Goal: Check status: Check status

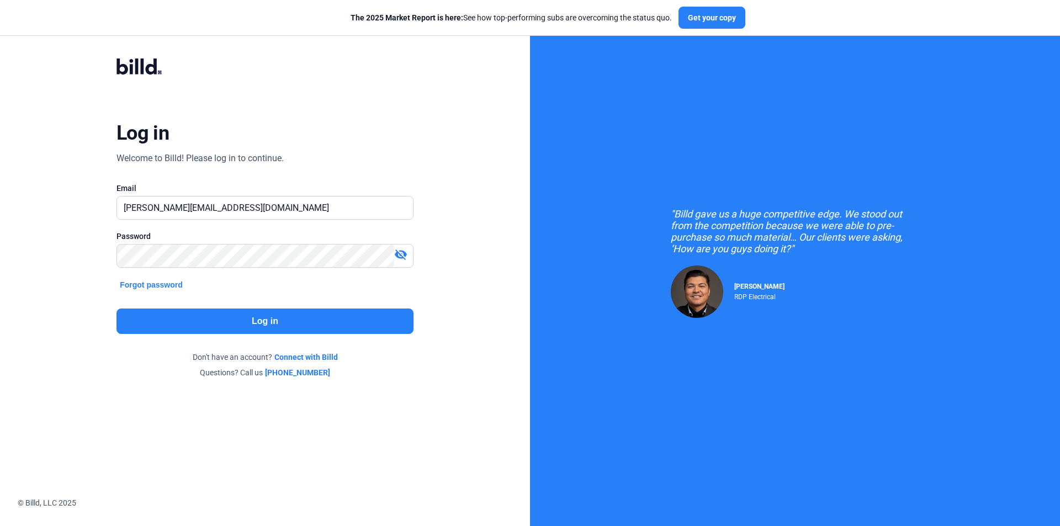
click at [277, 320] on button "Log in" at bounding box center [264, 321] width 297 height 25
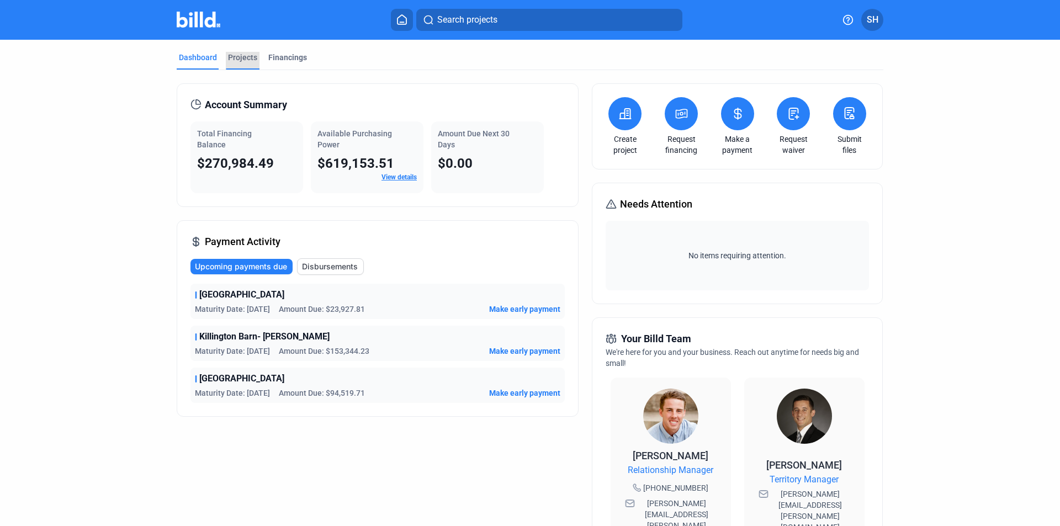
click at [245, 55] on div "Projects" at bounding box center [242, 57] width 29 height 11
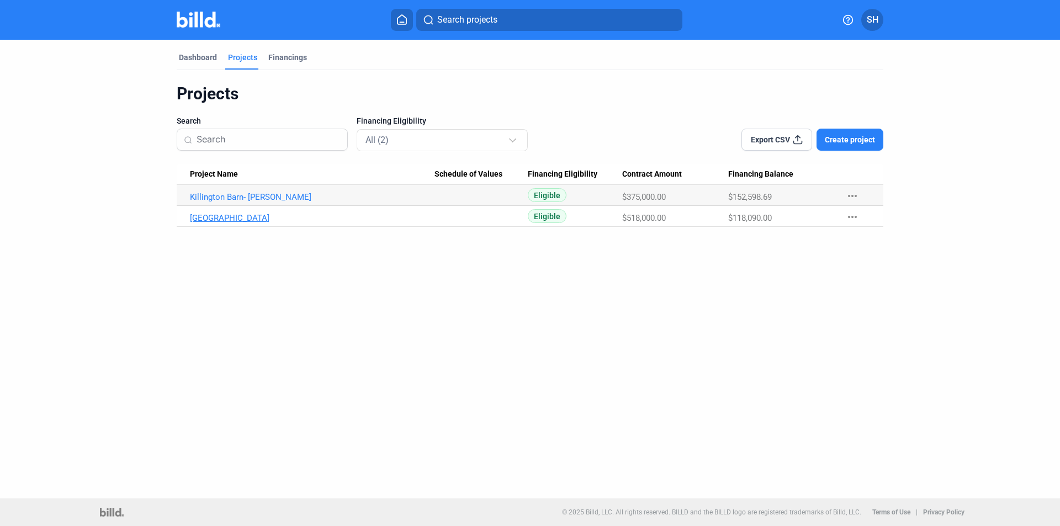
click at [265, 202] on link "[GEOGRAPHIC_DATA]" at bounding box center [312, 197] width 245 height 10
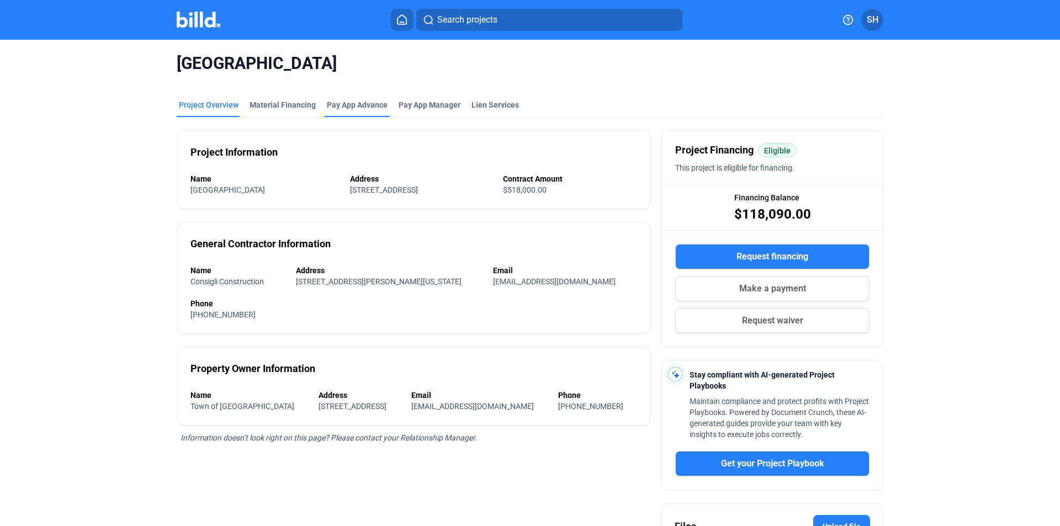
click at [342, 107] on div "Pay App Advance" at bounding box center [357, 104] width 61 height 11
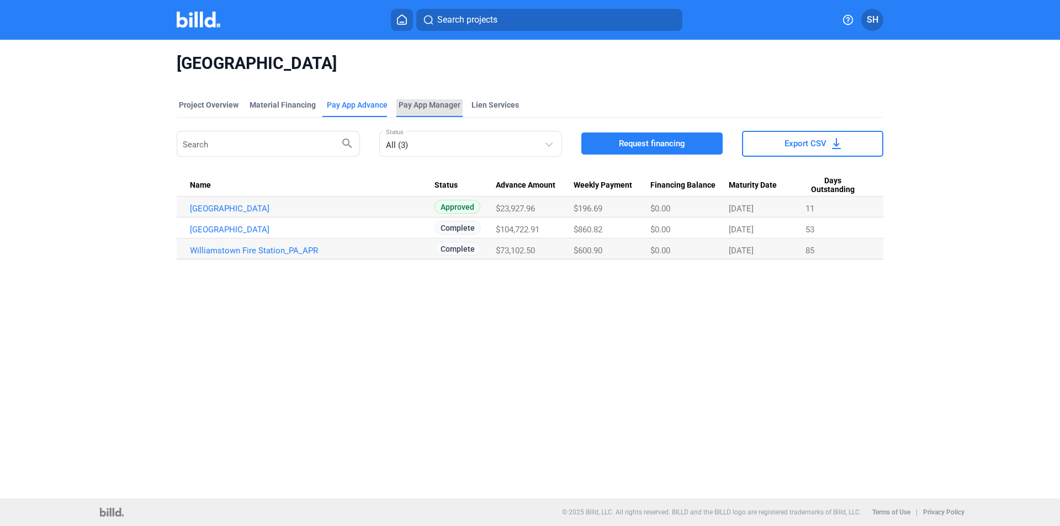
click at [414, 104] on span "Pay App Manager" at bounding box center [430, 104] width 62 height 11
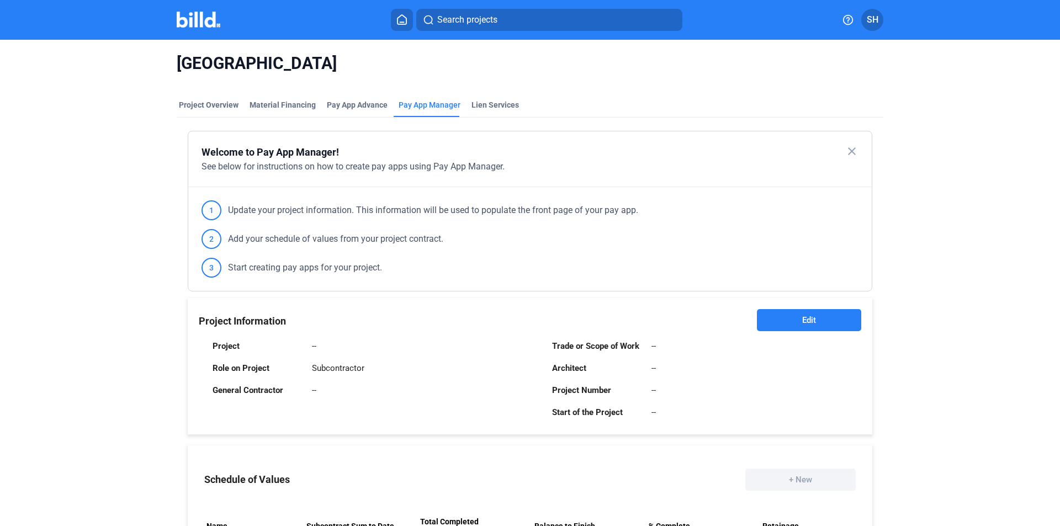
click at [199, 98] on mat-tab-group "Project Overview Material Financing Pay App Advance Pay App Manager Lien Servic…" at bounding box center [530, 422] width 707 height 670
click at [200, 101] on div "Project Overview" at bounding box center [209, 104] width 60 height 11
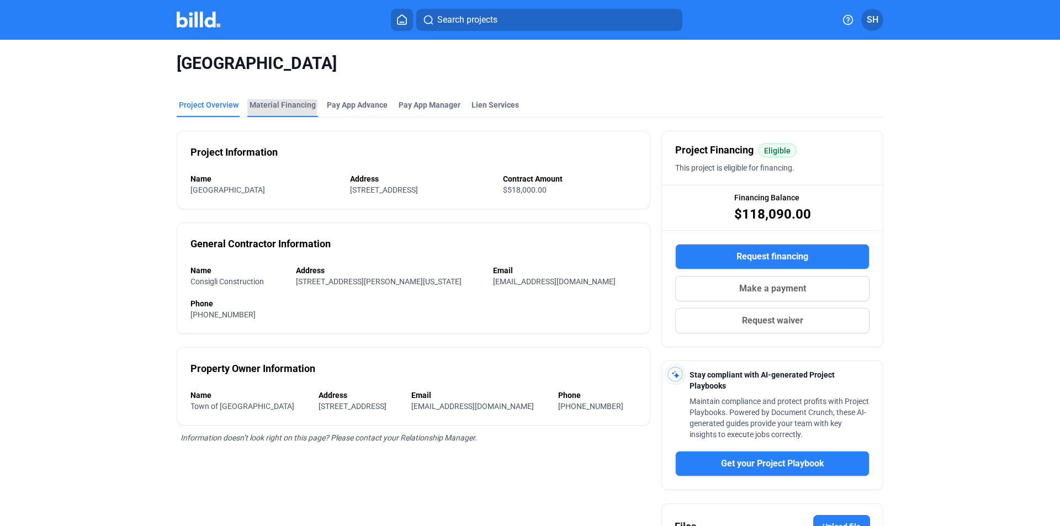
click at [257, 105] on div "Material Financing" at bounding box center [283, 104] width 66 height 11
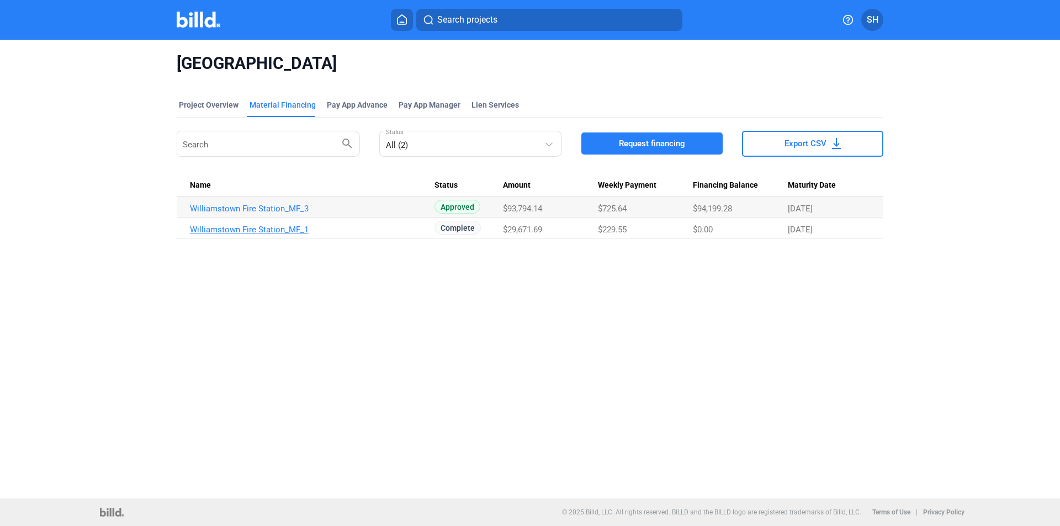
click at [293, 214] on link "Williamstown Fire Station_MF_1" at bounding box center [312, 209] width 245 height 10
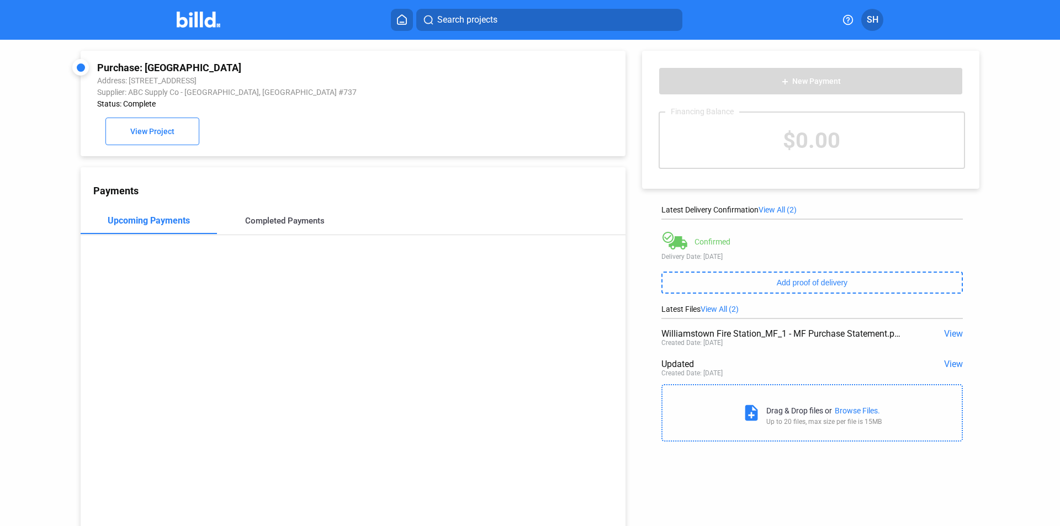
click at [268, 226] on div "Completed Payments" at bounding box center [285, 221] width 80 height 10
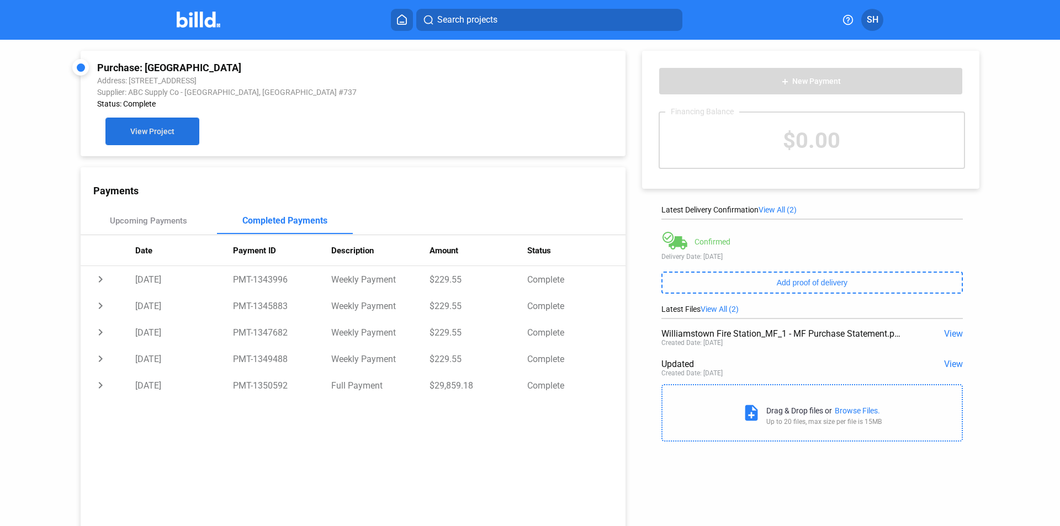
click at [153, 136] on span "View Project" at bounding box center [152, 132] width 44 height 9
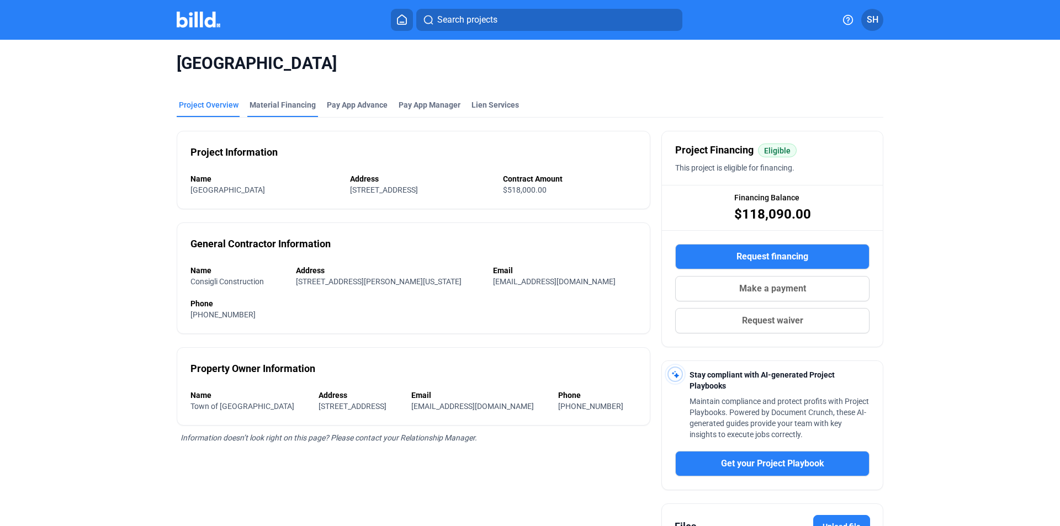
click at [293, 105] on div "Material Financing" at bounding box center [283, 104] width 66 height 11
